Goal: Transaction & Acquisition: Purchase product/service

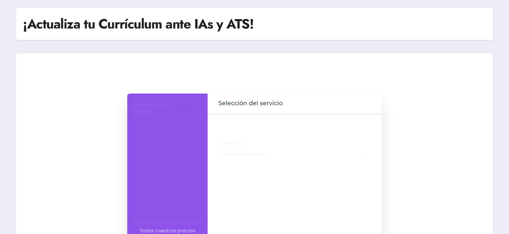
scroll to position [47, 0]
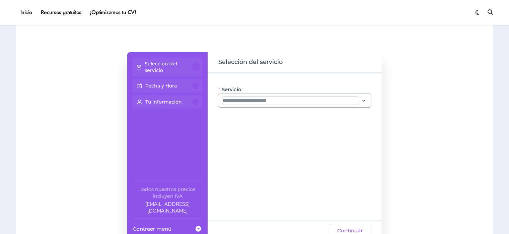
click at [293, 103] on input "Servicio:" at bounding box center [290, 100] width 137 height 8
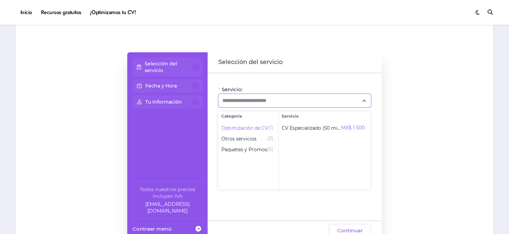
click at [459, 135] on div "Selección del servicio Fecha y Hora Tu Información Todos nuestros precios inclu…" at bounding box center [254, 146] width 463 height 188
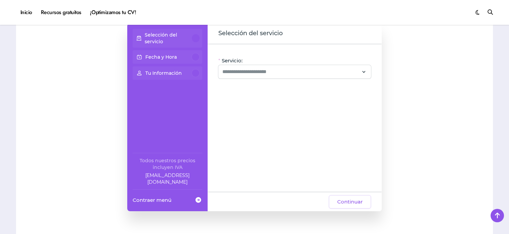
scroll to position [78, 0]
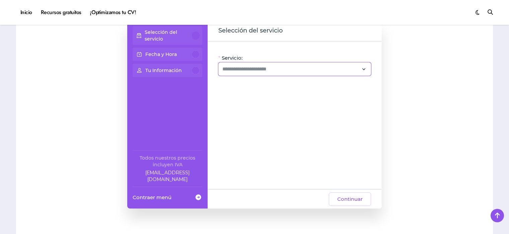
click at [362, 67] on icon at bounding box center [364, 69] width 6 height 9
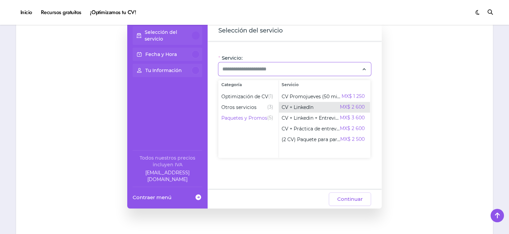
click at [314, 108] on div "CV + LinkedIn MX$ 2 600" at bounding box center [323, 107] width 83 height 8
type input "**********"
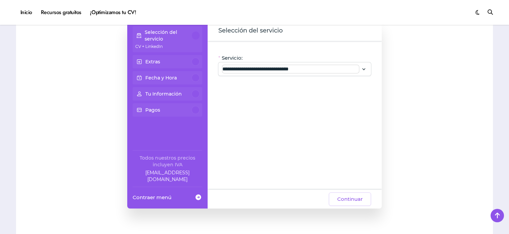
scroll to position [98, 0]
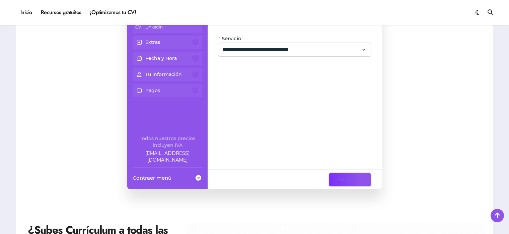
click at [344, 177] on span "Continuar" at bounding box center [349, 179] width 25 height 8
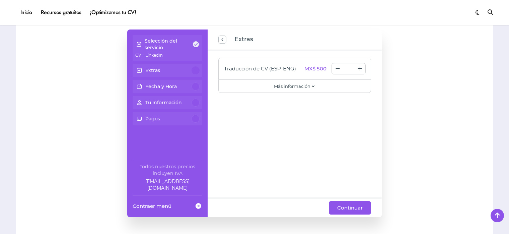
scroll to position [71, 0]
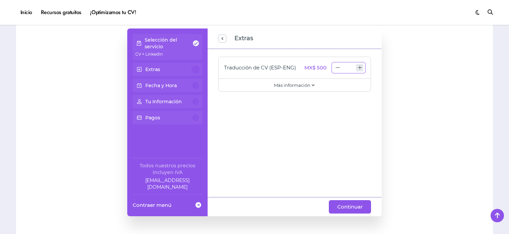
type input "*"
click at [363, 69] on icon "increase number" at bounding box center [359, 67] width 7 height 7
click at [348, 196] on div "Traducción de CV (ESP-ENG) MX$ 500 * Traducimos el CV que hagas en la sesión:) …" at bounding box center [295, 123] width 174 height 149
click at [346, 204] on span "Continuar" at bounding box center [349, 207] width 25 height 8
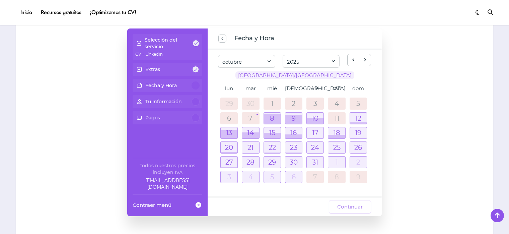
click at [477, 12] on span at bounding box center [478, 13] width 4 height 8
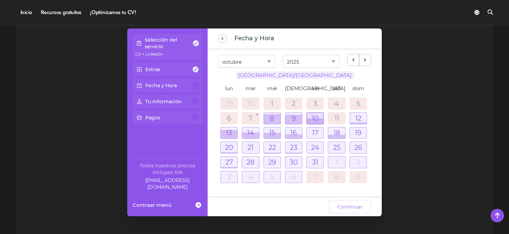
click at [317, 119] on div at bounding box center [315, 121] width 17 height 6
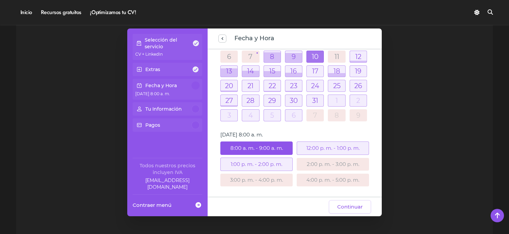
scroll to position [58, 0]
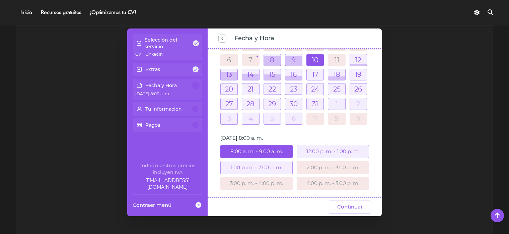
click at [327, 153] on div "12:00 p. m. - 1:00 p. m." at bounding box center [333, 151] width 72 height 13
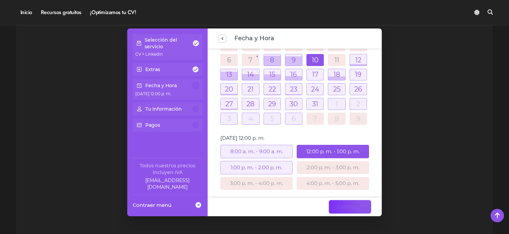
click at [349, 206] on span "Continuar" at bounding box center [349, 207] width 25 height 8
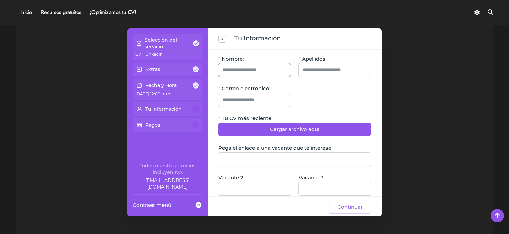
click at [256, 67] on input "Nombre:" at bounding box center [254, 69] width 64 height 13
type input "**********"
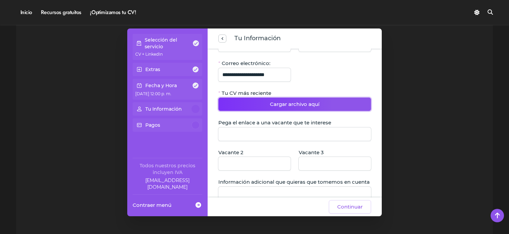
click at [301, 103] on span "Cargar archivo aquí" at bounding box center [295, 104] width 50 height 8
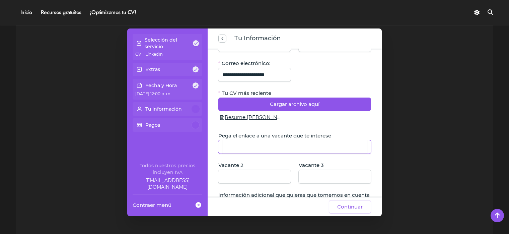
click at [281, 149] on input "Pega el enlace a una vacante que te interese" at bounding box center [294, 146] width 145 height 13
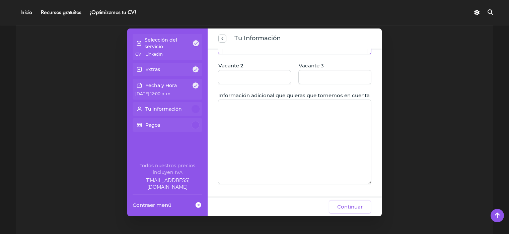
scroll to position [69, 0]
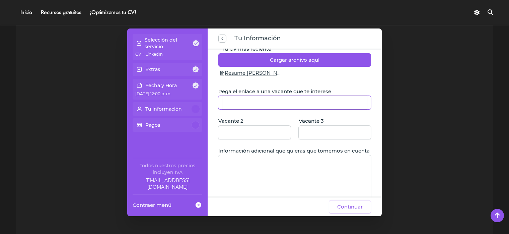
paste input "**********"
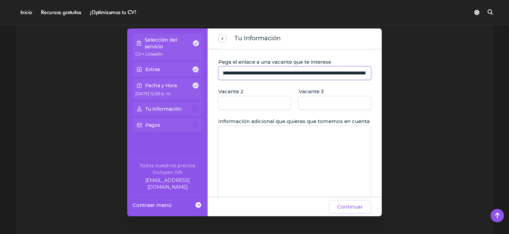
scroll to position [99, 0]
type input "**********"
click at [270, 155] on textarea "Información adicional que quieras que tomemos en cuenta" at bounding box center [294, 167] width 153 height 84
type textarea "*"
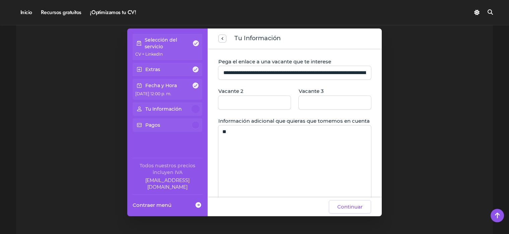
type textarea "*"
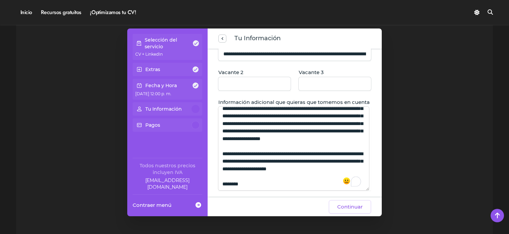
scroll to position [50, 0]
type textarea "**********"
click at [352, 204] on span "Continuar" at bounding box center [349, 207] width 25 height 8
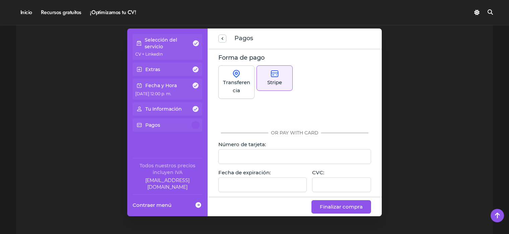
scroll to position [129, 0]
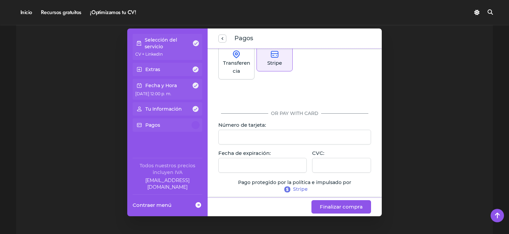
click at [269, 133] on div at bounding box center [294, 137] width 153 height 15
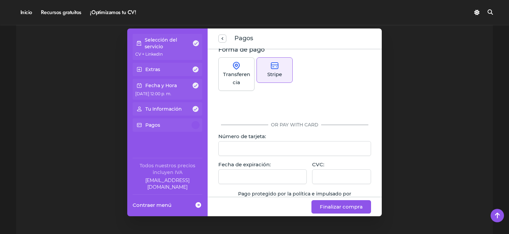
scroll to position [115, 0]
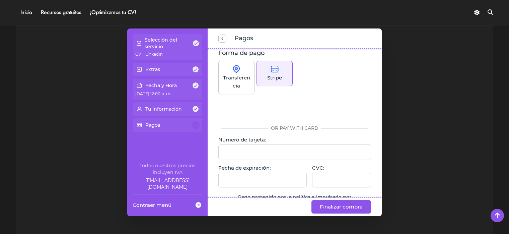
click at [236, 72] on img at bounding box center [236, 69] width 8 height 8
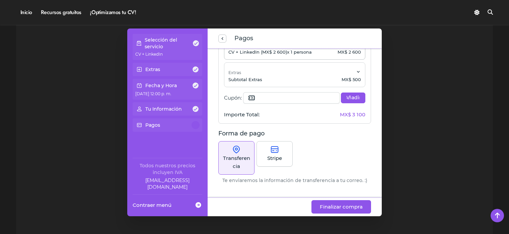
scroll to position [33, 0]
click at [358, 206] on span "Finalizar compra" at bounding box center [341, 207] width 43 height 8
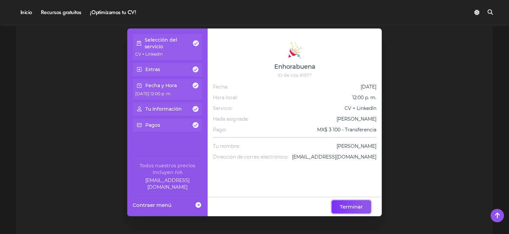
click at [348, 206] on span "Terminar" at bounding box center [351, 207] width 23 height 8
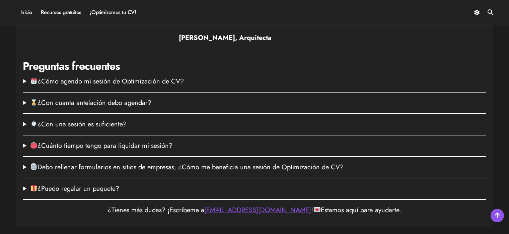
scroll to position [879, 0]
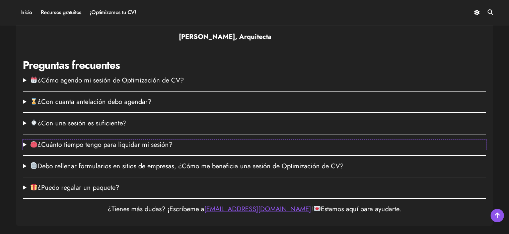
click at [143, 150] on summary "¿Cuánto tiempo tengo para liquidar mi sesión?" at bounding box center [254, 145] width 463 height 10
